Goal: Check status: Check status

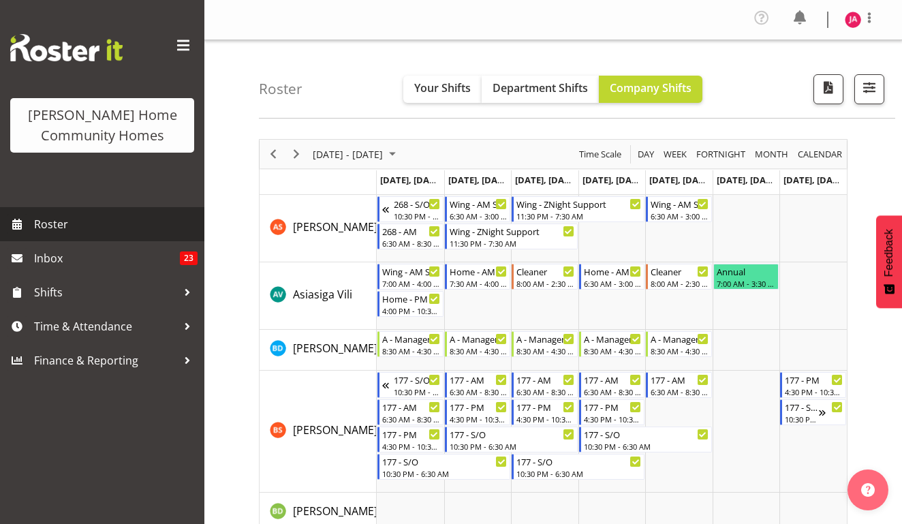
click at [90, 222] on span "Roster" at bounding box center [116, 224] width 164 height 20
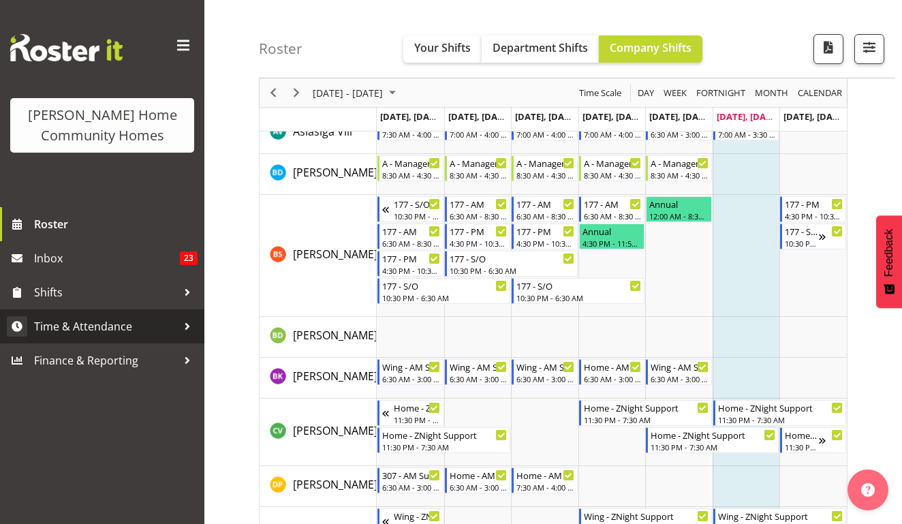
scroll to position [110, 0]
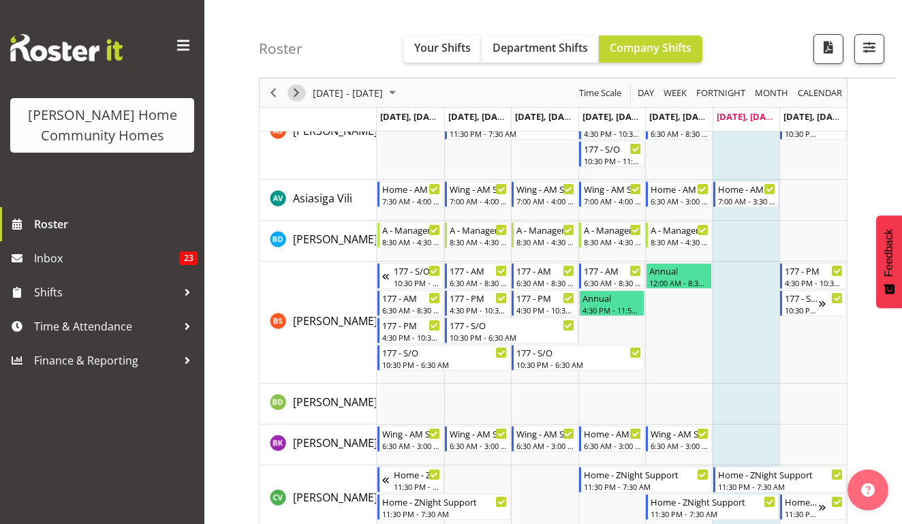
click at [296, 92] on span "Next" at bounding box center [296, 93] width 16 height 17
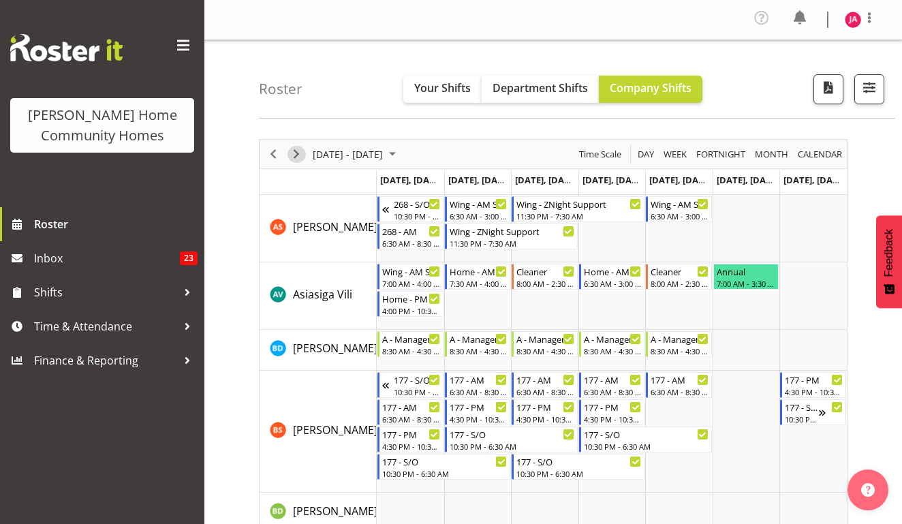
click at [298, 151] on span "Next" at bounding box center [296, 154] width 16 height 17
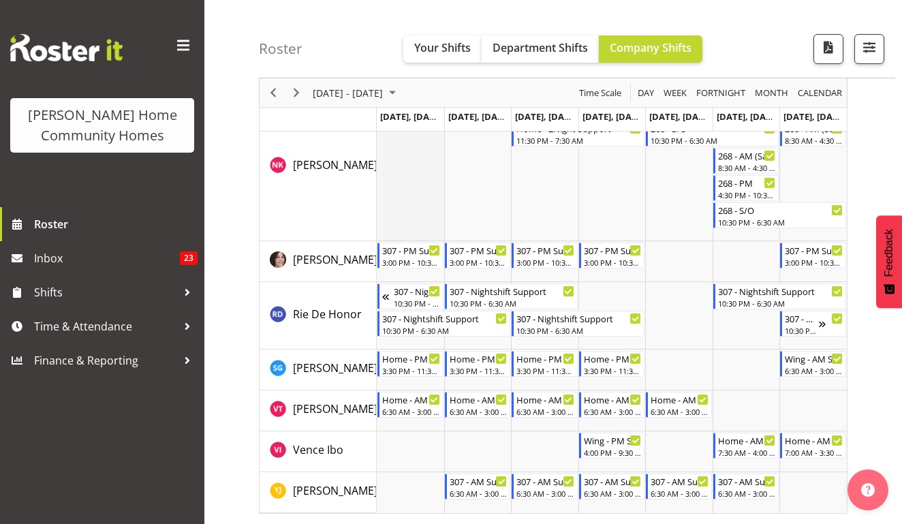
scroll to position [1799, 0]
click at [300, 97] on span "Next" at bounding box center [296, 93] width 16 height 17
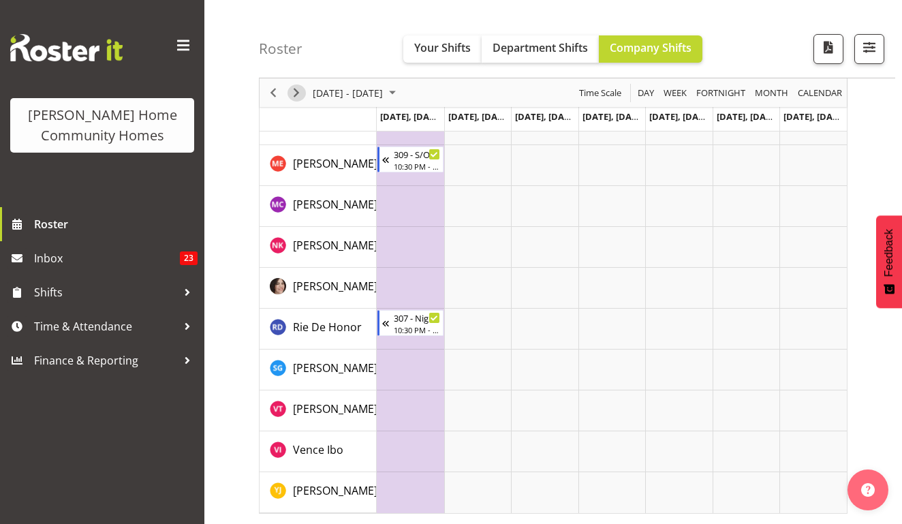
scroll to position [150, 0]
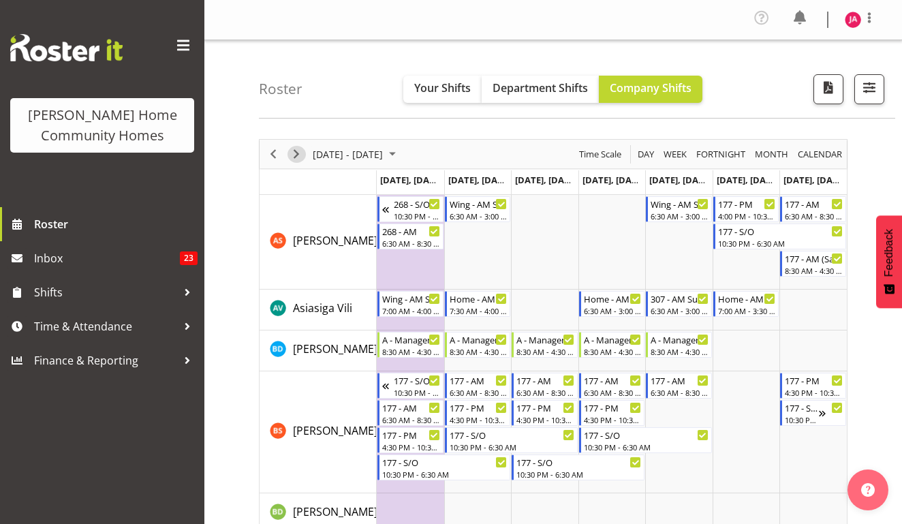
click at [296, 156] on span "Next" at bounding box center [296, 154] width 16 height 17
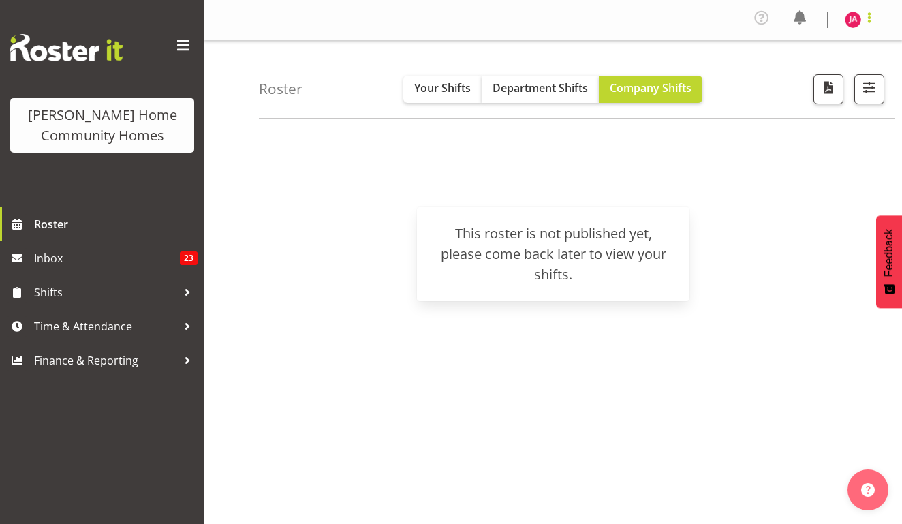
click at [871, 19] on span at bounding box center [869, 18] width 16 height 16
click at [810, 72] on link "Log Out" at bounding box center [812, 75] width 131 height 25
